Goal: Task Accomplishment & Management: Use online tool/utility

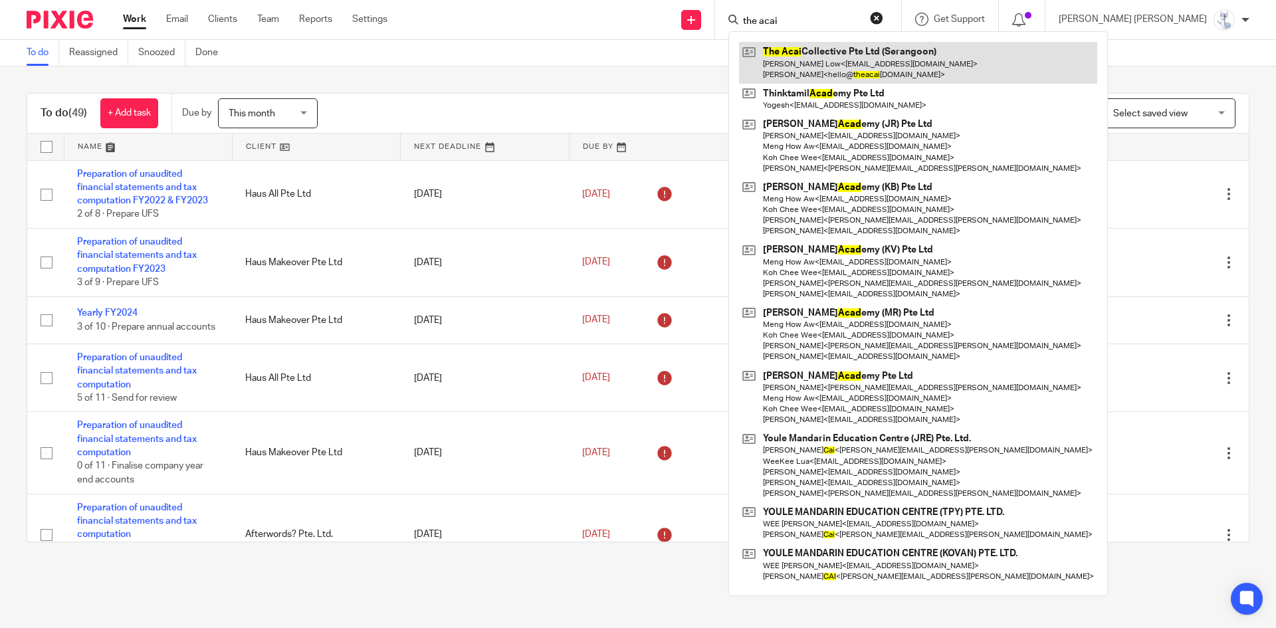
type input "the acai"
click at [917, 56] on link at bounding box center [918, 62] width 358 height 41
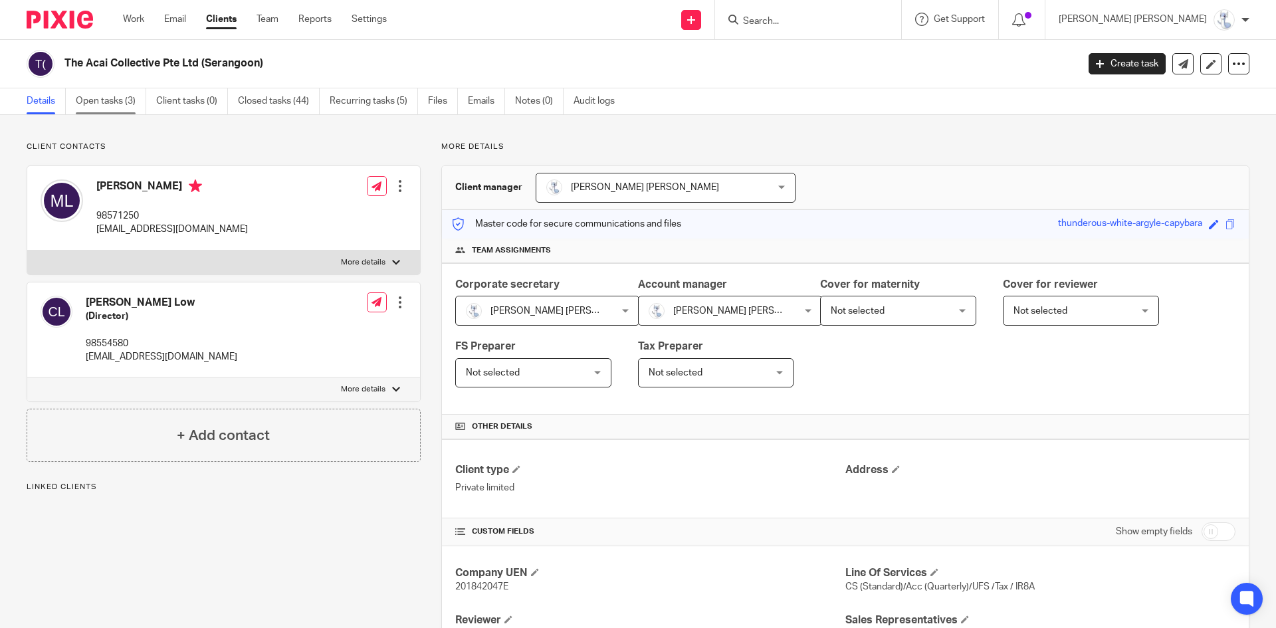
click at [128, 101] on link "Open tasks (3)" at bounding box center [111, 101] width 70 height 26
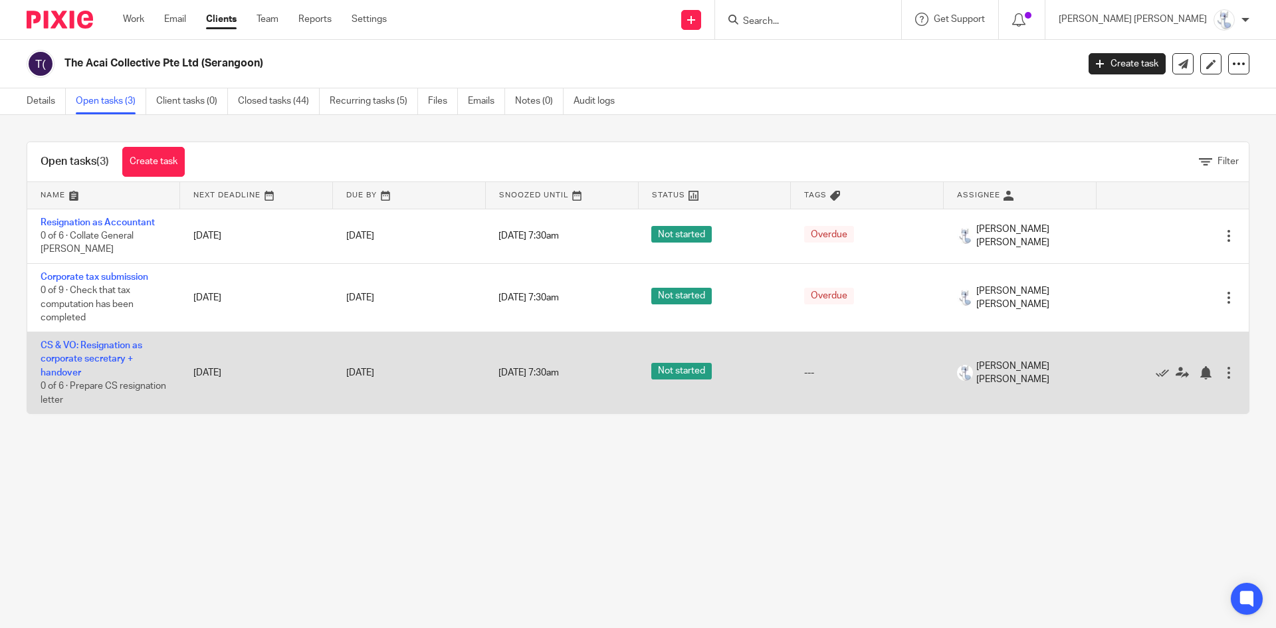
click at [84, 340] on td "CS & VO: Resignation as corporate secretary + handover 0 of 6 · Prepare CS resi…" at bounding box center [103, 373] width 153 height 82
click at [82, 344] on link "CS & VO: Resignation as corporate secretary + handover" at bounding box center [92, 359] width 102 height 37
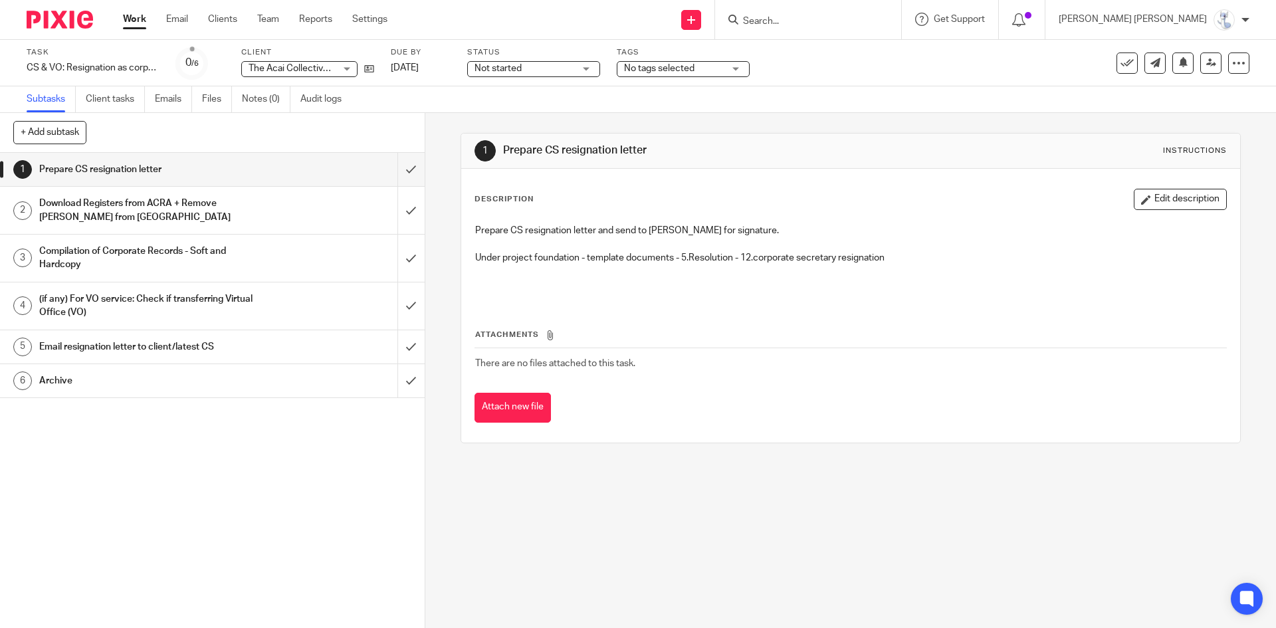
click at [189, 203] on h1 "Download Registers from ACRA + Remove [PERSON_NAME] from [GEOGRAPHIC_DATA]" at bounding box center [154, 210] width 230 height 34
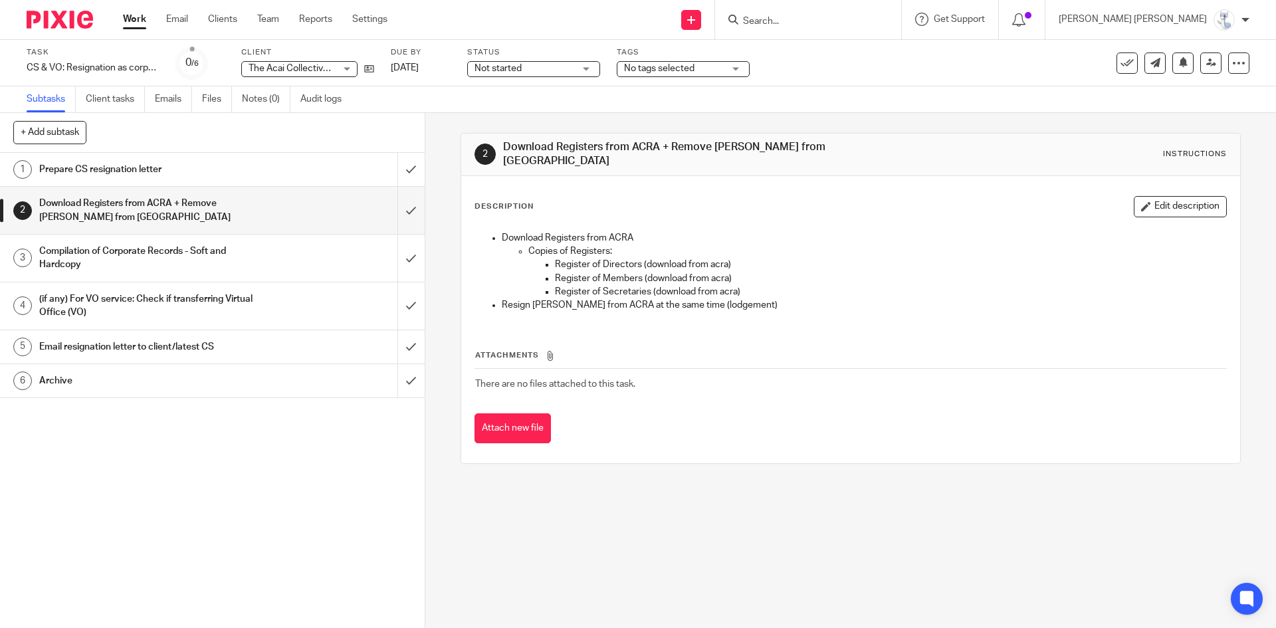
click at [195, 249] on h1 "Compilation of Corporate Records - Soft and Hardcopy" at bounding box center [154, 258] width 230 height 34
